Goal: Find specific page/section: Find specific page/section

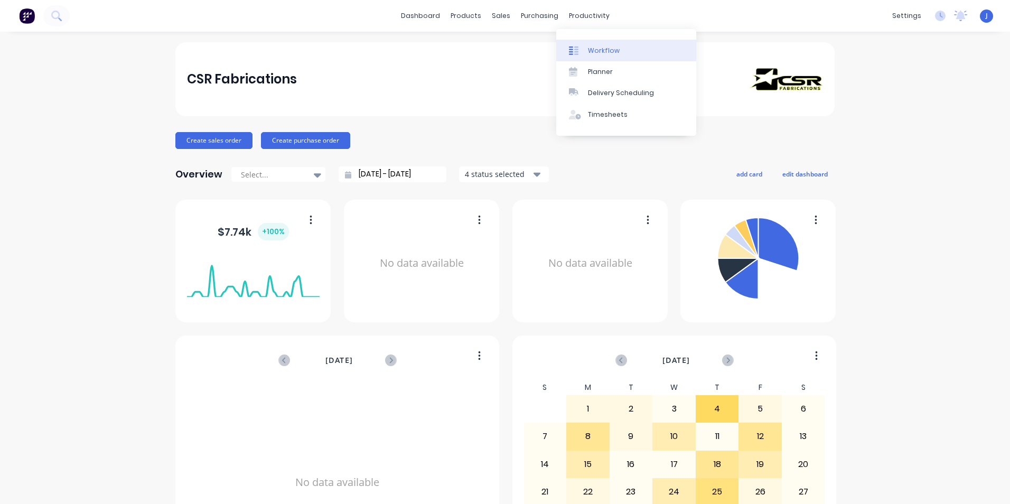
click at [598, 49] on div "Workflow" at bounding box center [604, 51] width 32 height 10
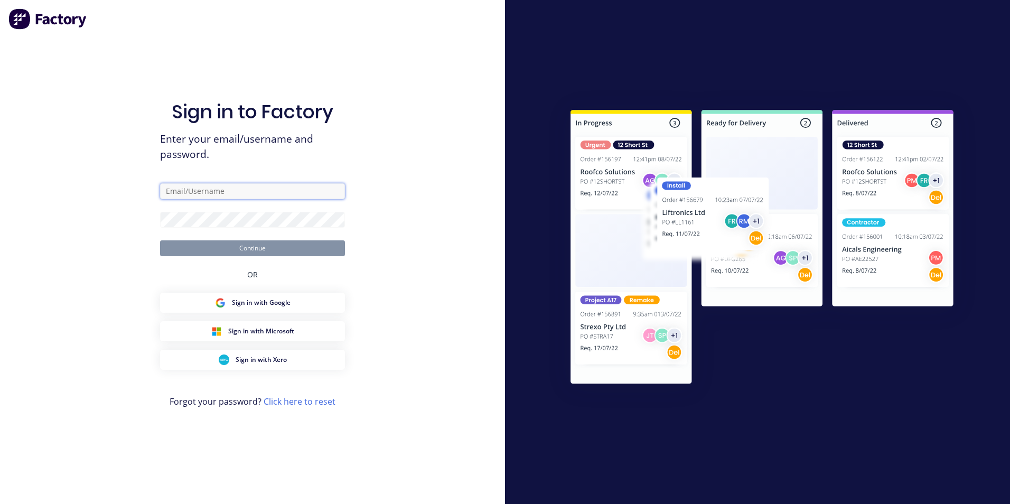
type input "[PERSON_NAME][EMAIL_ADDRESS][DOMAIN_NAME]"
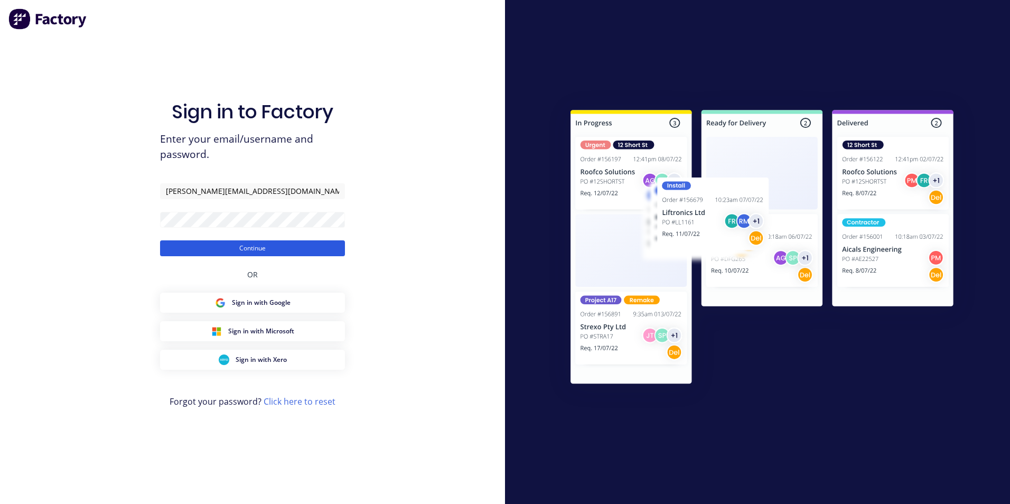
click at [284, 247] on button "Continue" at bounding box center [252, 248] width 185 height 16
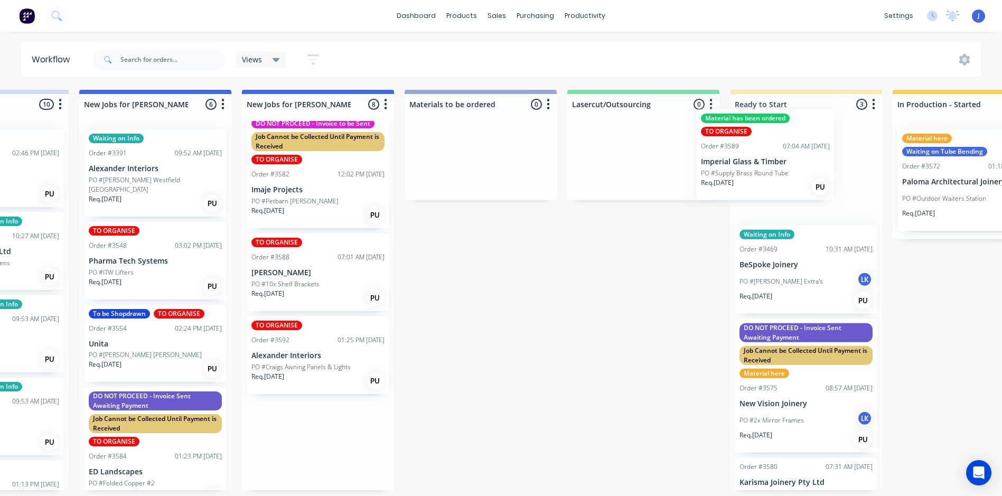
scroll to position [2, 274]
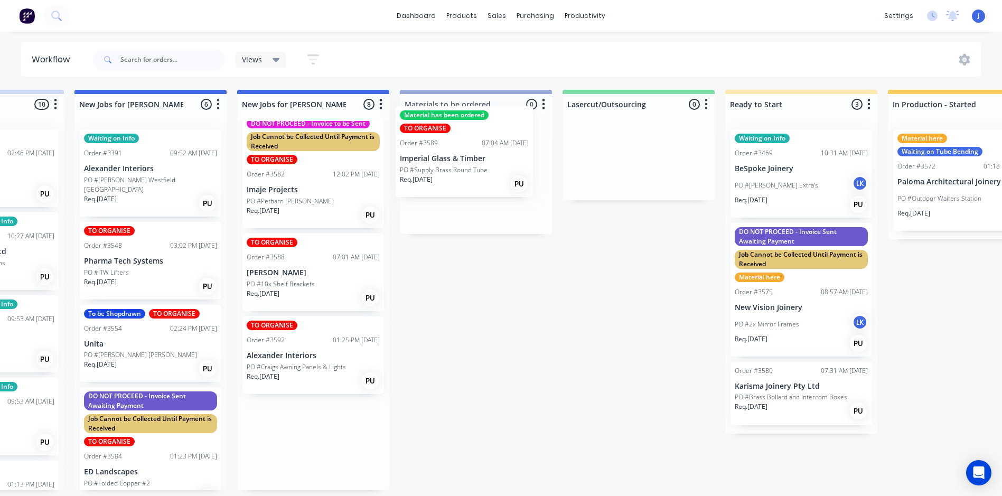
drag, startPoint x: 545, startPoint y: 373, endPoint x: 429, endPoint y: 165, distance: 238.3
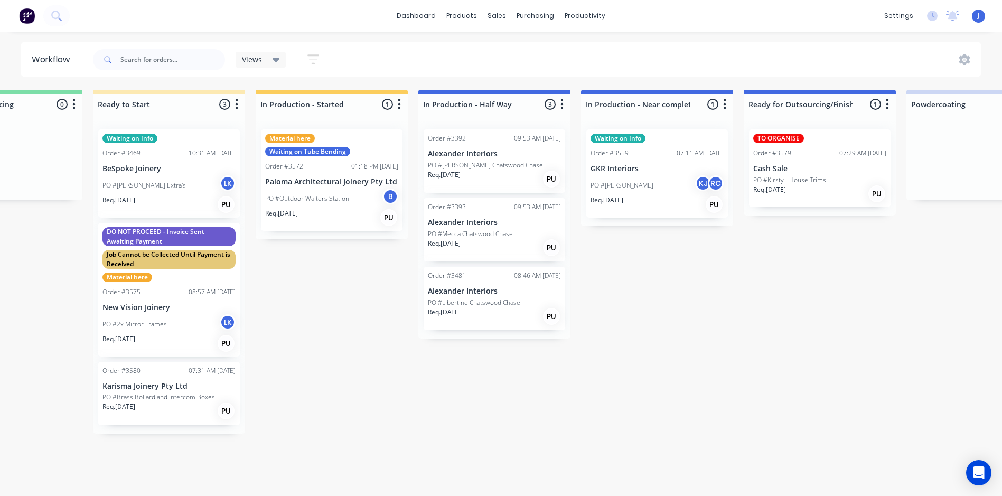
scroll to position [2, 947]
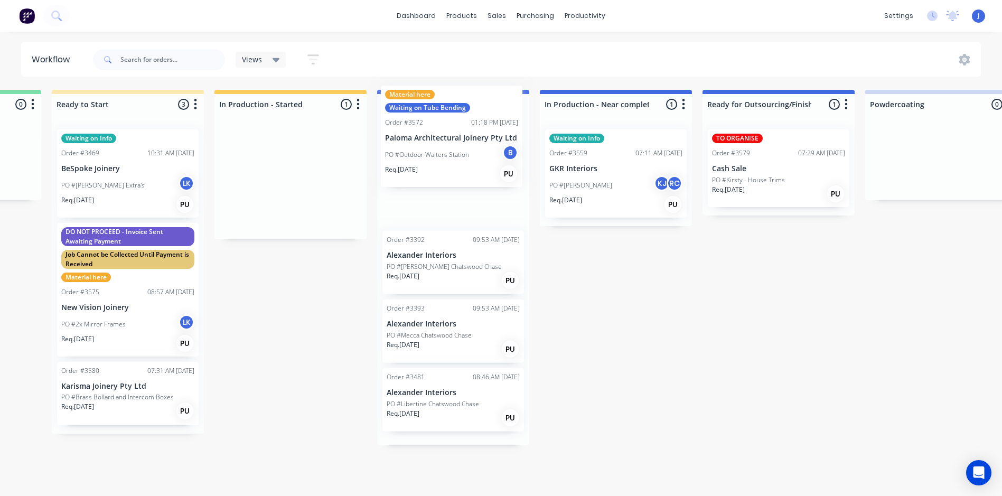
drag, startPoint x: 292, startPoint y: 199, endPoint x: 457, endPoint y: 156, distance: 170.8
click at [457, 156] on div "Submitted 4 Status colour #FFFFFF hex #FFFFFF Save Cancel Summaries Total order…" at bounding box center [462, 290] width 2834 height 400
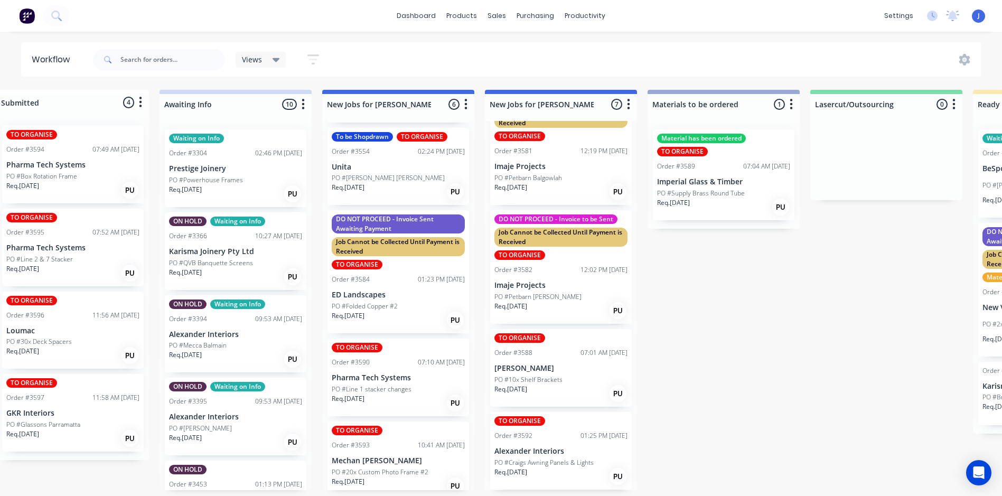
scroll to position [0, 26]
